Goal: Transaction & Acquisition: Purchase product/service

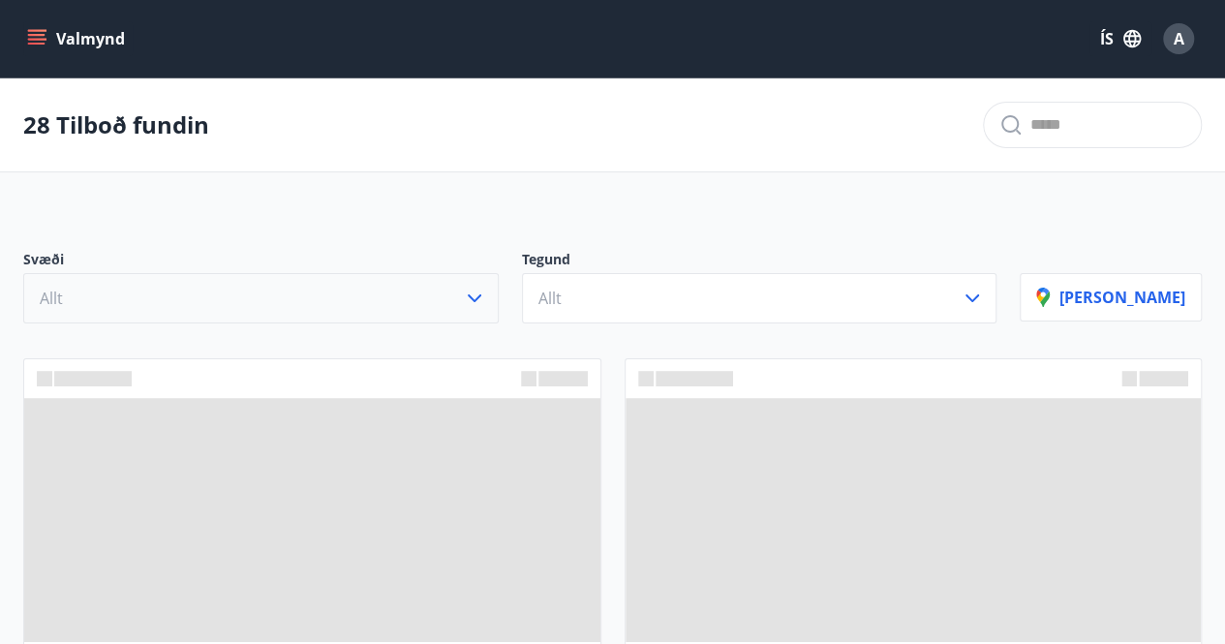
click at [365, 300] on button "Allt" at bounding box center [260, 298] width 475 height 50
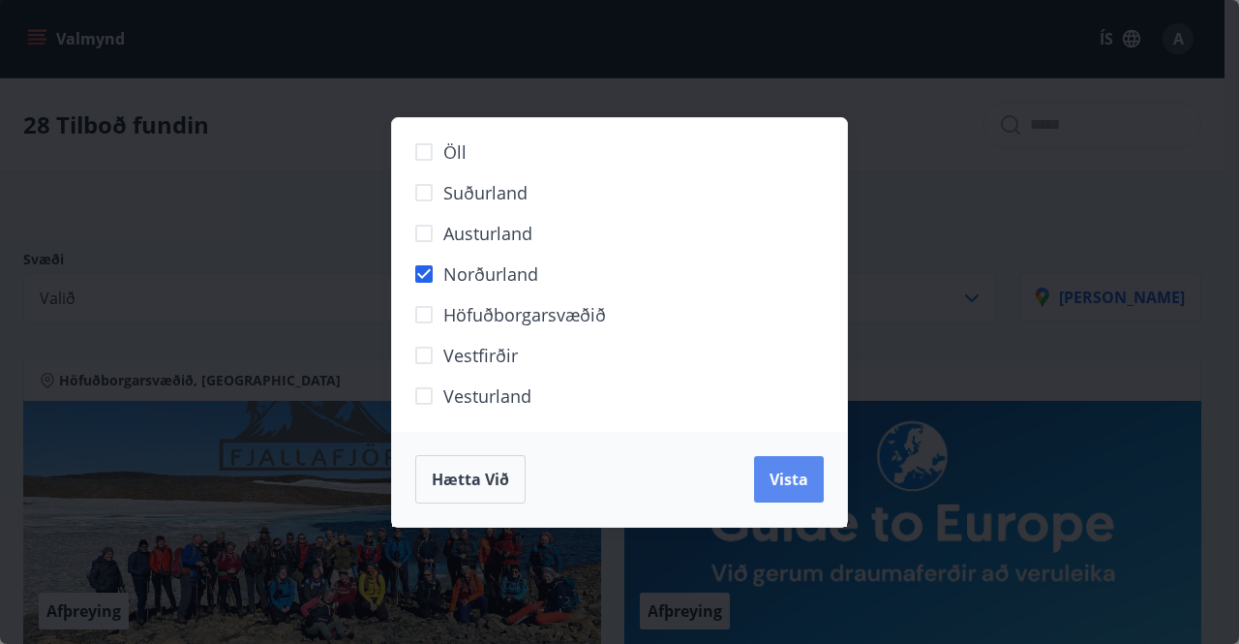
click at [800, 484] on span "Vista" at bounding box center [789, 479] width 39 height 21
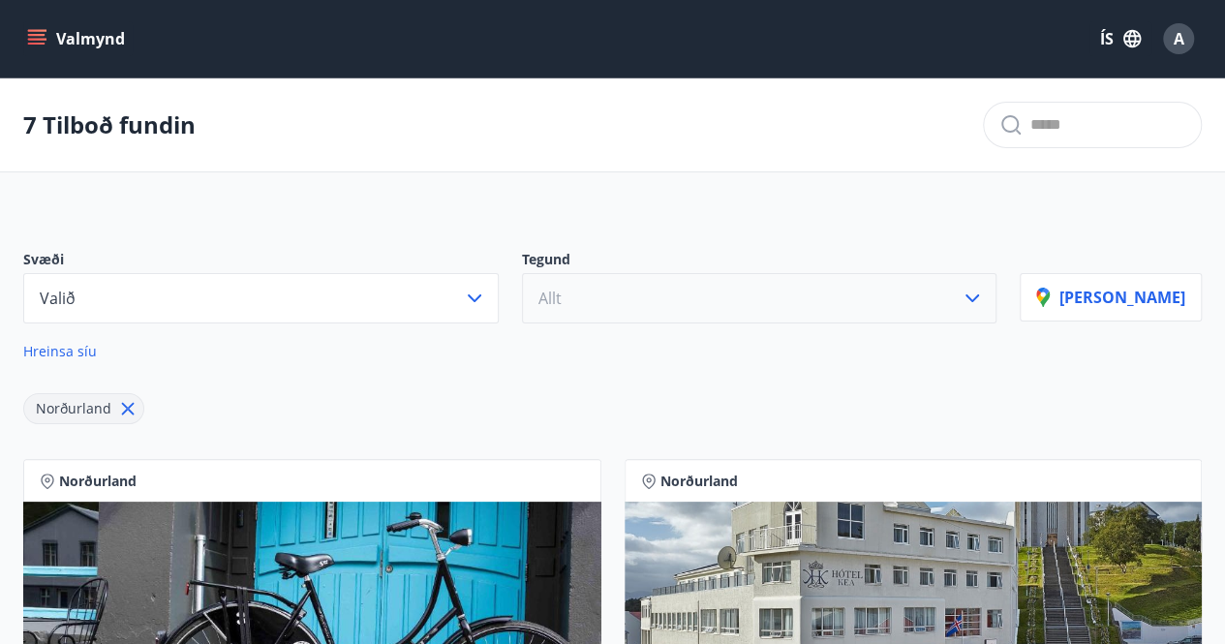
click at [656, 305] on button "Allt" at bounding box center [759, 298] width 475 height 50
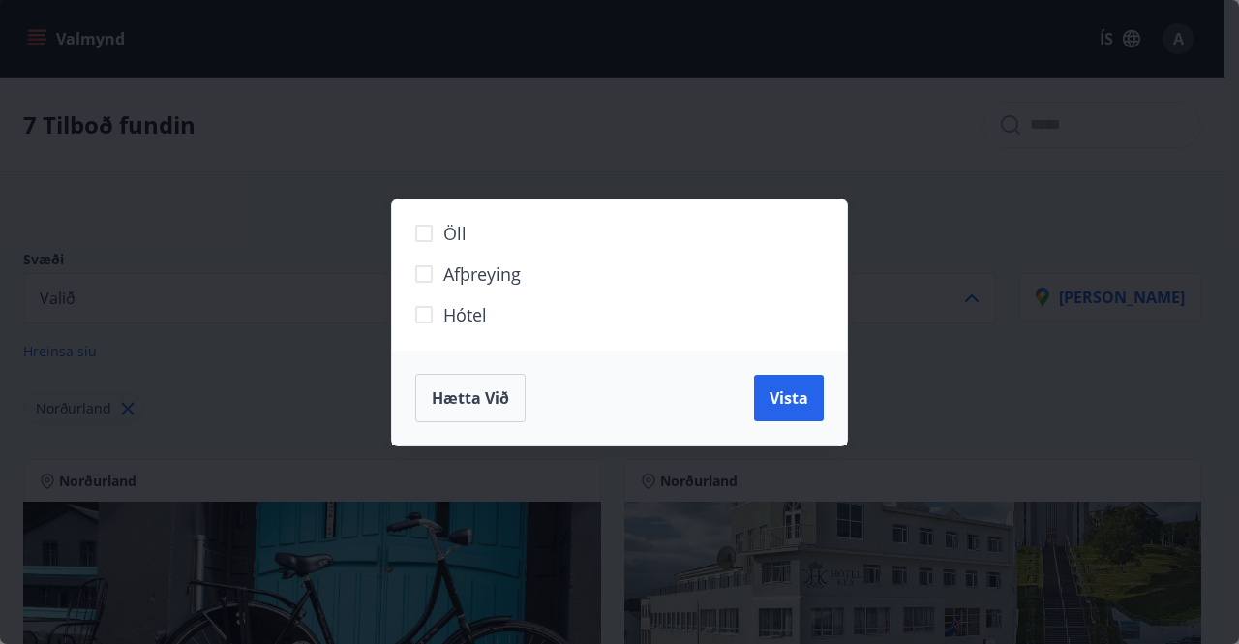
click at [474, 309] on span "Hótel" at bounding box center [465, 314] width 44 height 25
click at [780, 400] on span "Vista" at bounding box center [789, 397] width 39 height 21
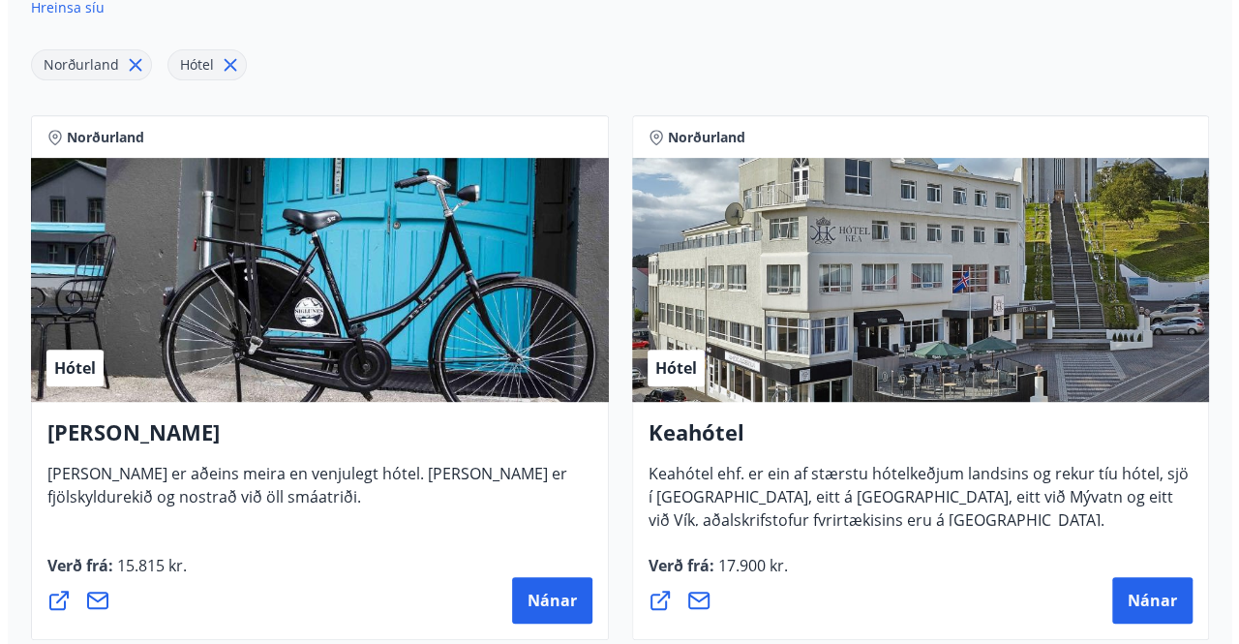
scroll to position [581, 0]
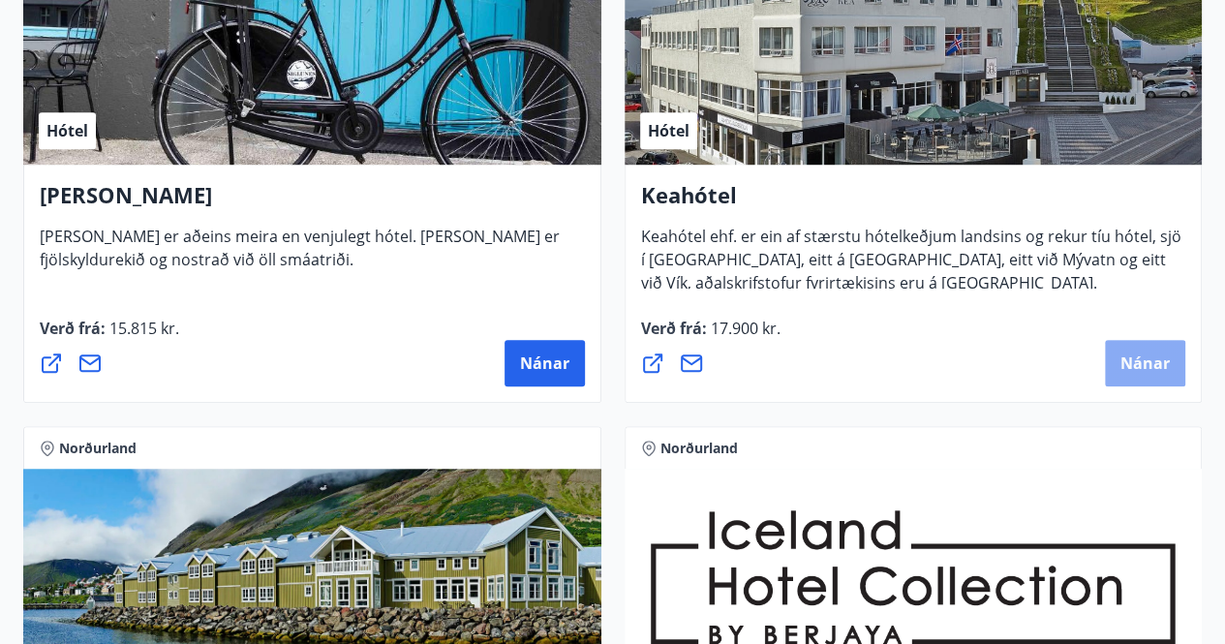
click at [1130, 375] on button "Nánar" at bounding box center [1145, 363] width 80 height 46
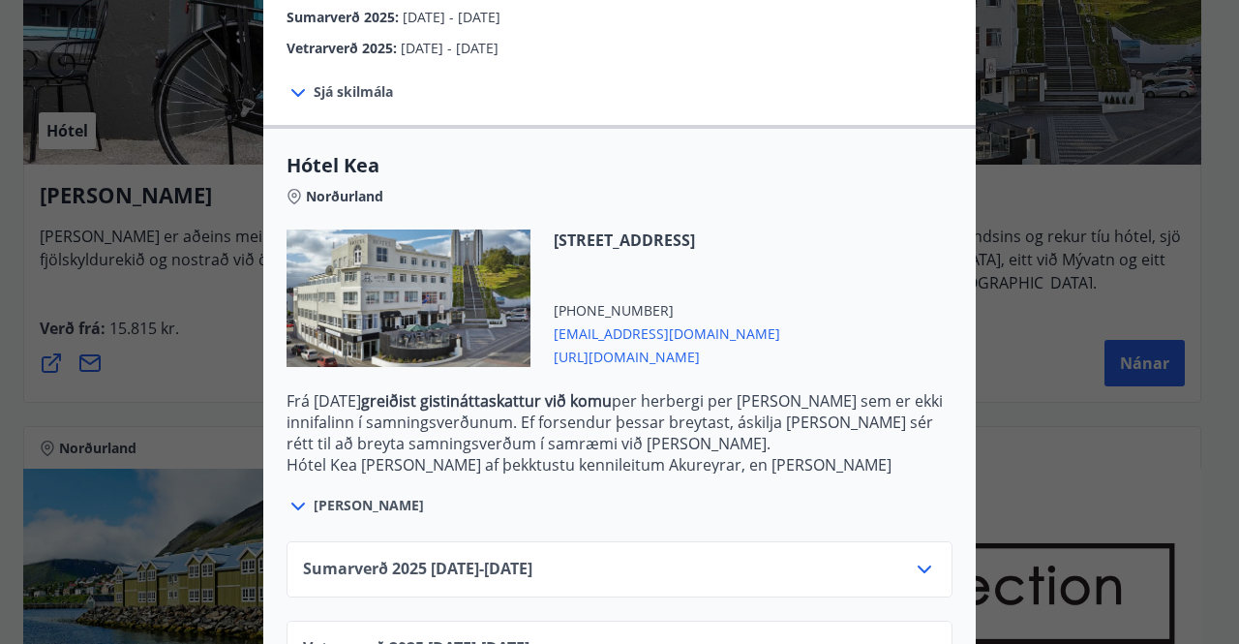
scroll to position [459, 0]
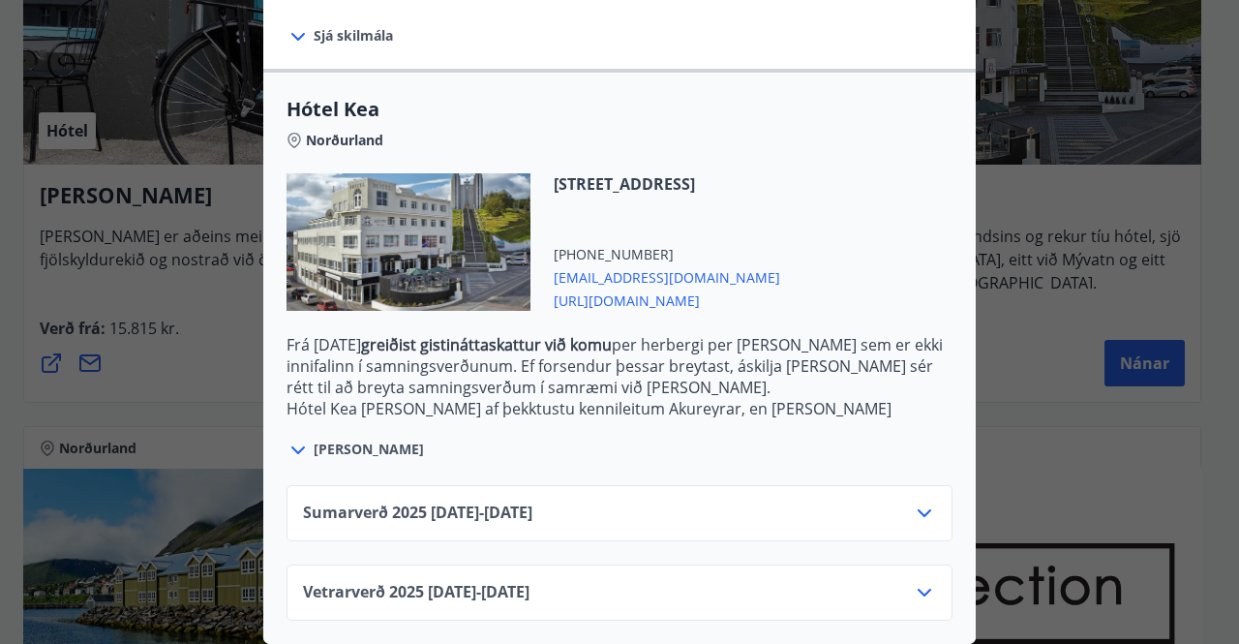
click at [914, 581] on icon at bounding box center [924, 592] width 23 height 23
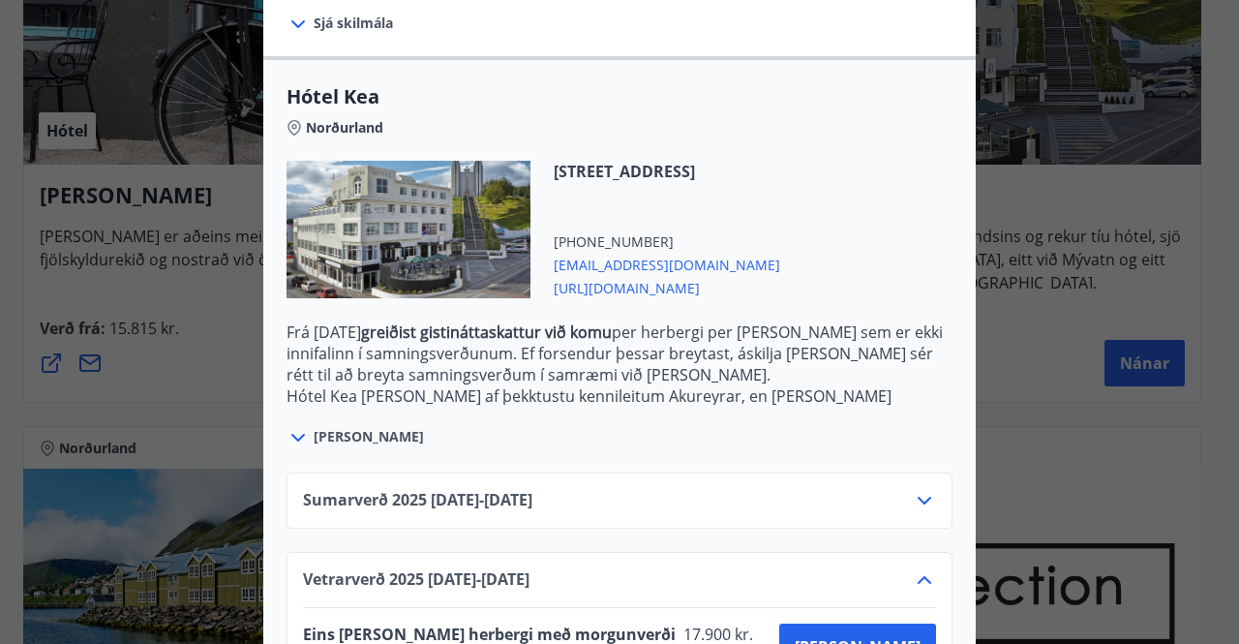
scroll to position [616, 0]
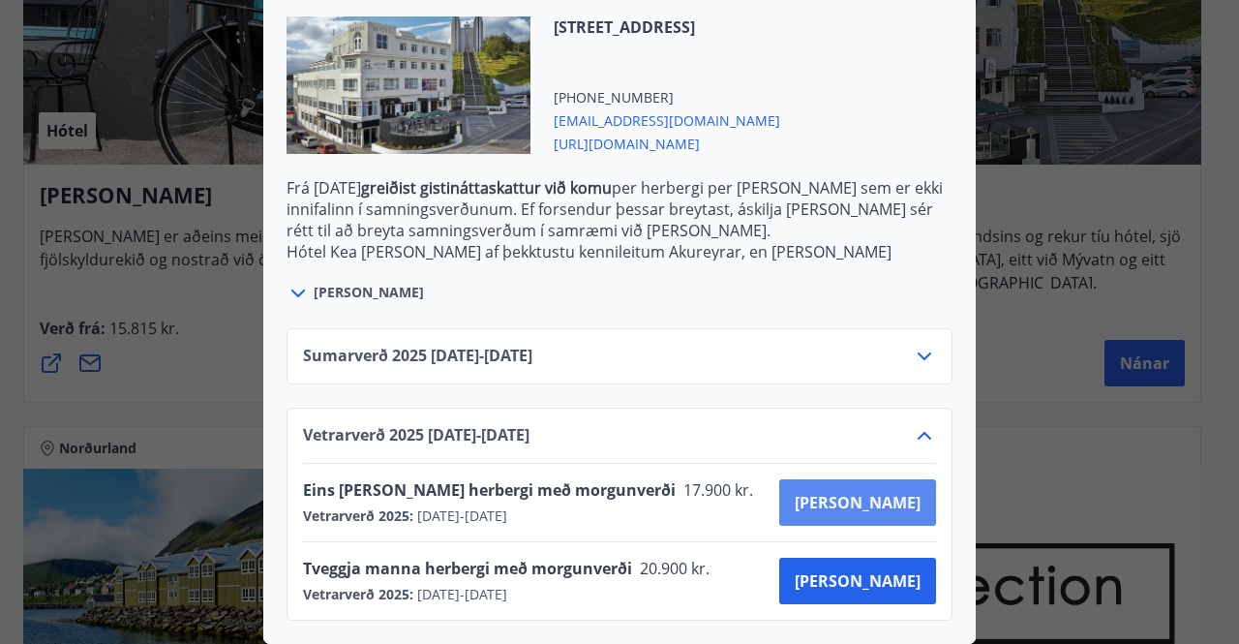
click at [883, 492] on span "[PERSON_NAME]" at bounding box center [858, 502] width 126 height 21
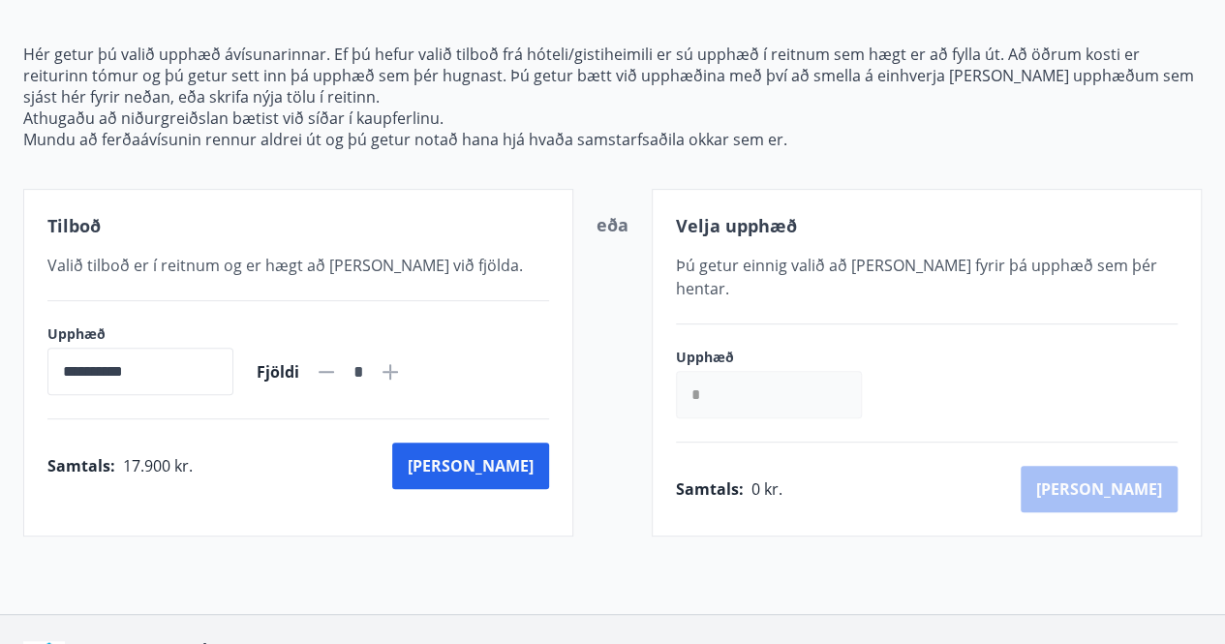
scroll to position [307, 0]
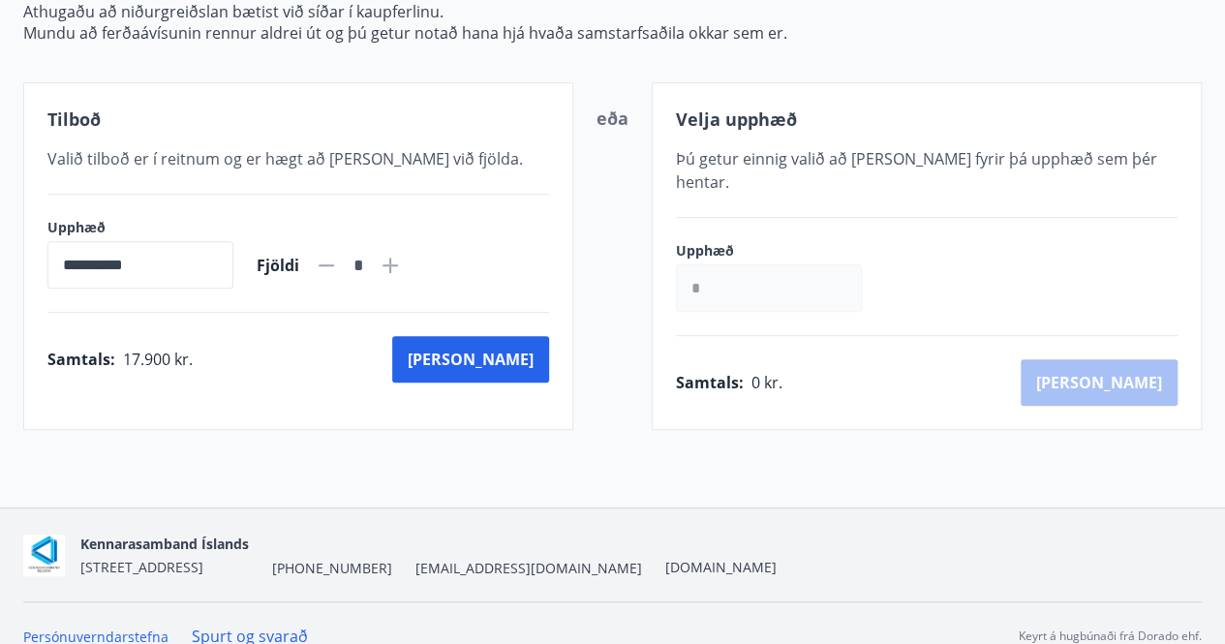
click at [402, 268] on icon at bounding box center [390, 265] width 23 height 23
type input "*"
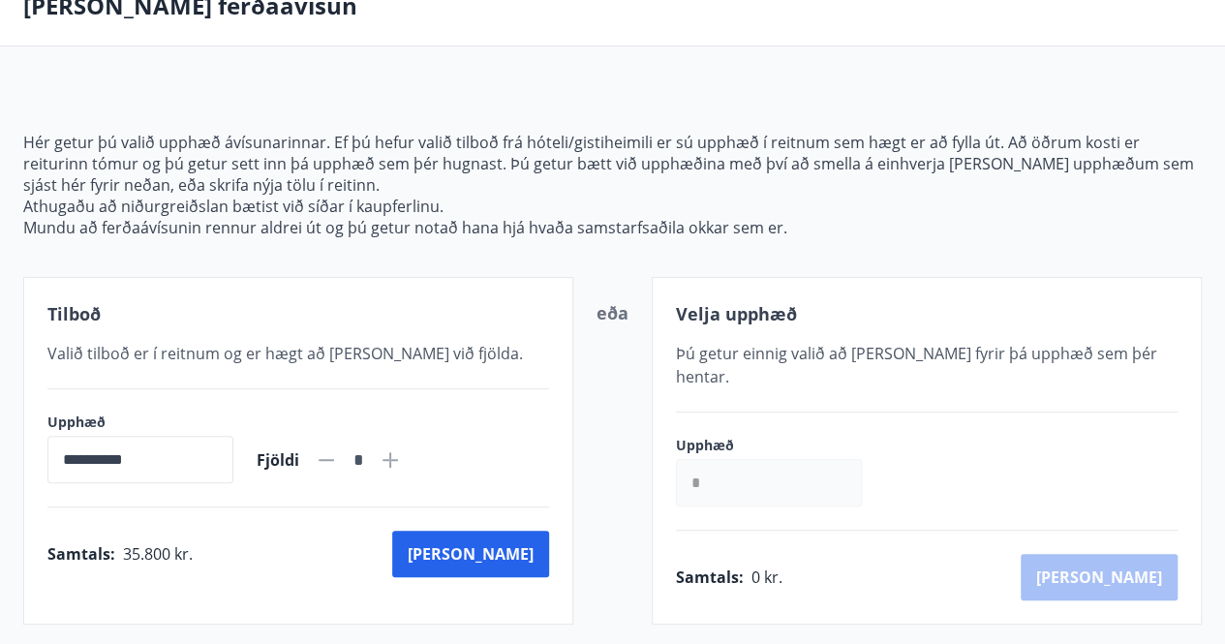
scroll to position [0, 0]
